Goal: Use online tool/utility: Utilize a website feature to perform a specific function

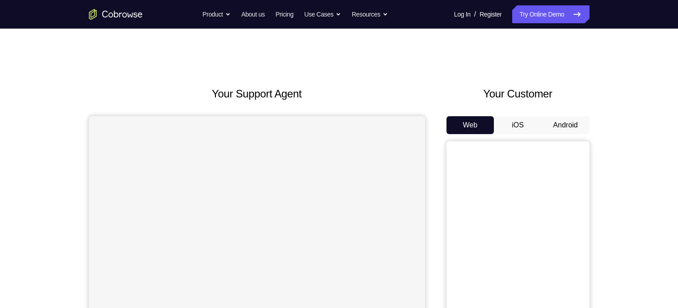
click at [568, 127] on button "Android" at bounding box center [566, 125] width 48 height 18
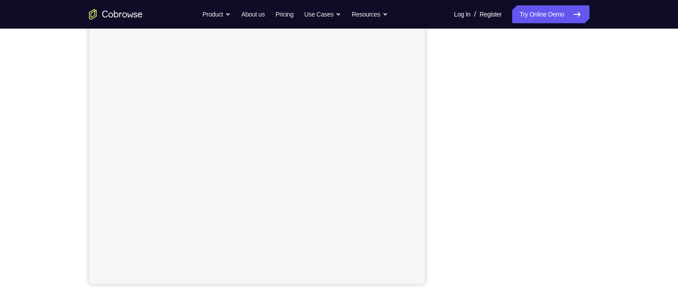
scroll to position [131, 0]
click at [607, 101] on div "Your Support Agent Your Customer Web iOS Android Next Steps We’d be happy to gi…" at bounding box center [339, 193] width 572 height 590
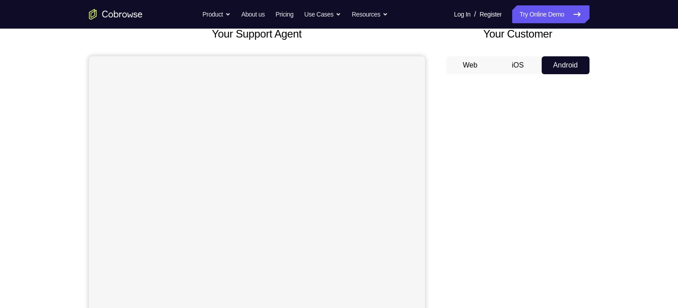
scroll to position [62, 0]
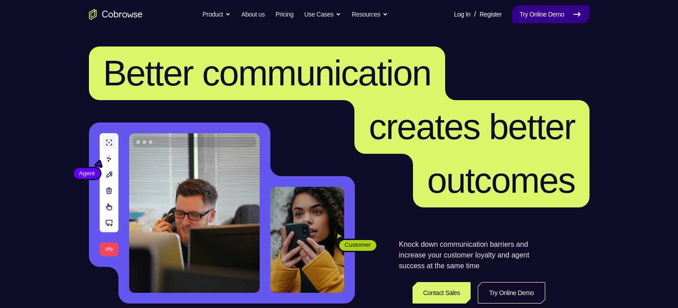
click at [516, 16] on link "Try Online Demo" at bounding box center [550, 14] width 77 height 18
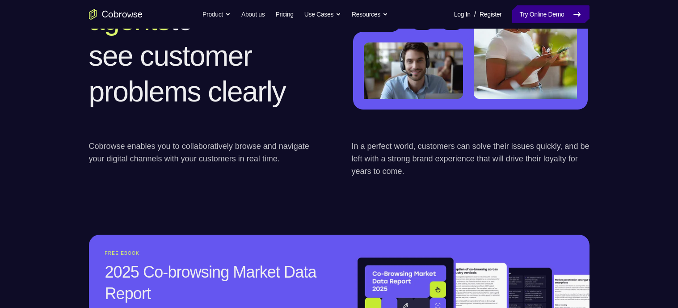
scroll to position [855, 0]
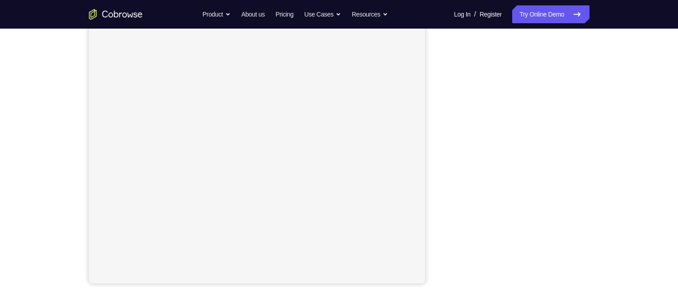
scroll to position [129, 0]
